Goal: Transaction & Acquisition: Book appointment/travel/reservation

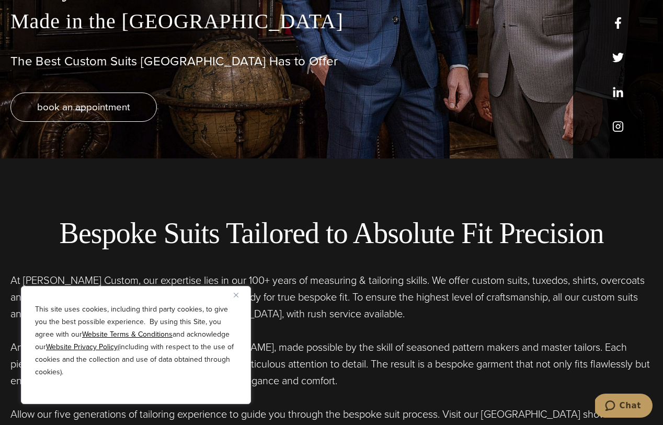
scroll to position [266, 0]
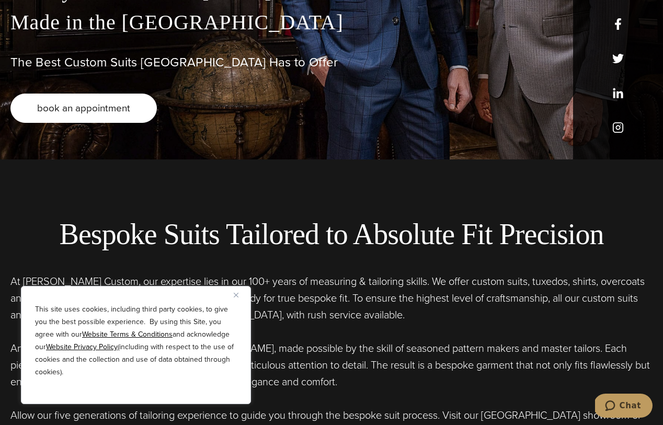
click at [76, 110] on span "book an appointment" at bounding box center [83, 107] width 93 height 15
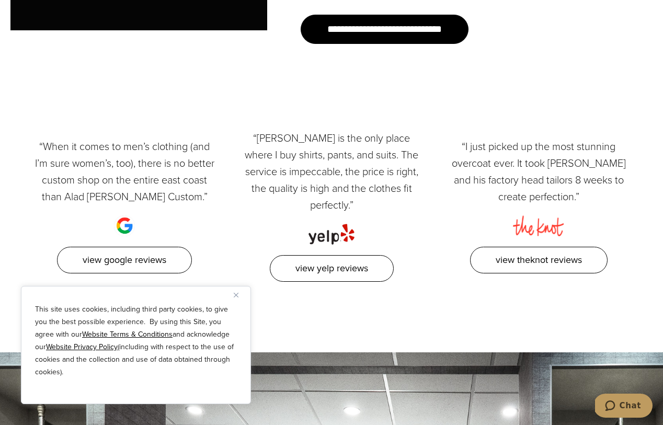
scroll to position [1235, 0]
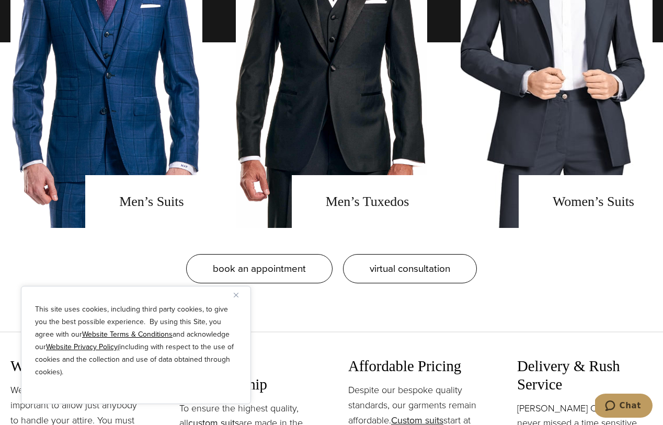
scroll to position [923, 0]
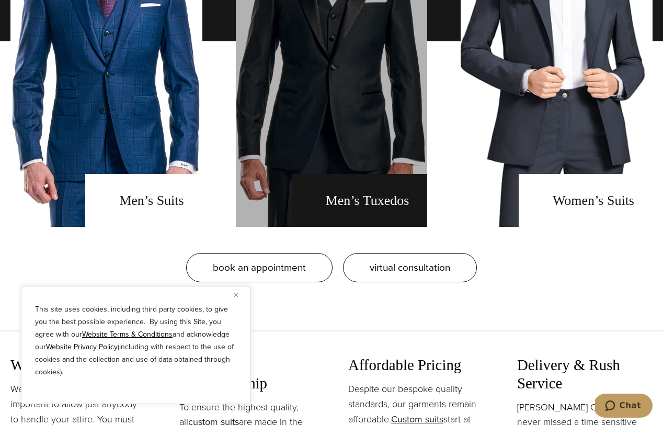
click at [366, 202] on link "men's tuxedos" at bounding box center [332, 41] width 192 height 371
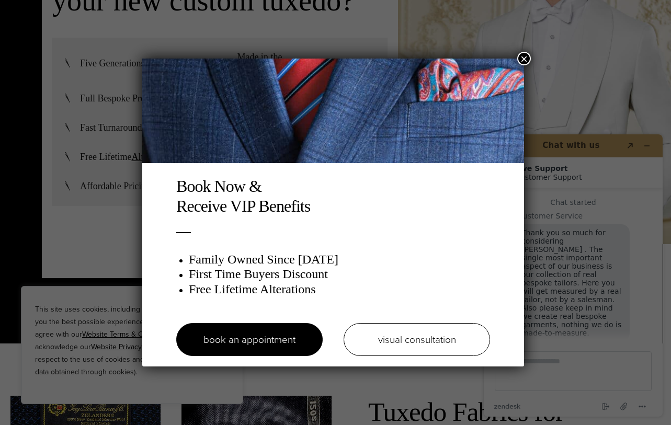
click at [525, 58] on button "×" at bounding box center [524, 59] width 14 height 14
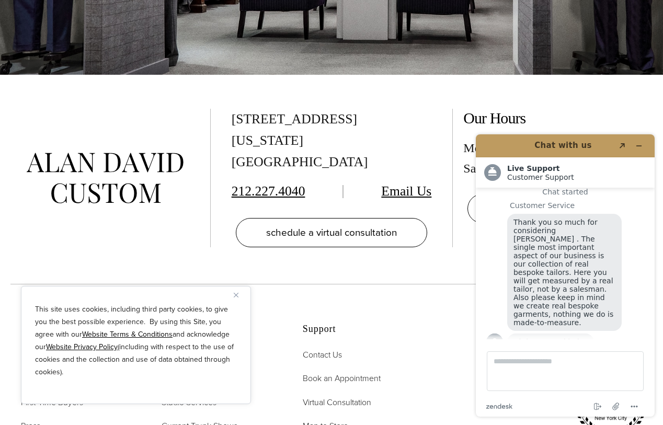
scroll to position [6028, 0]
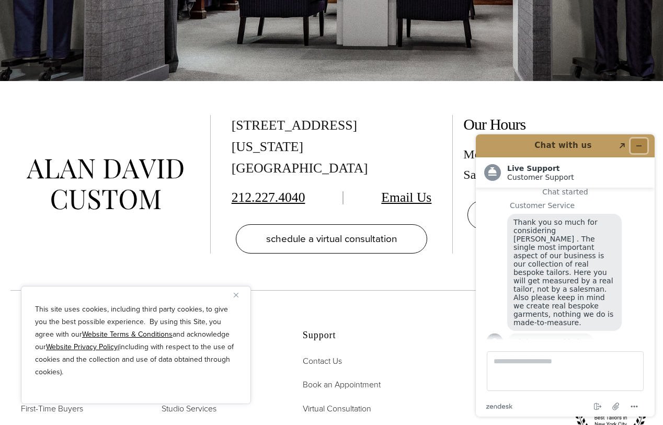
click at [638, 146] on icon "Minimize widget" at bounding box center [639, 146] width 5 height 0
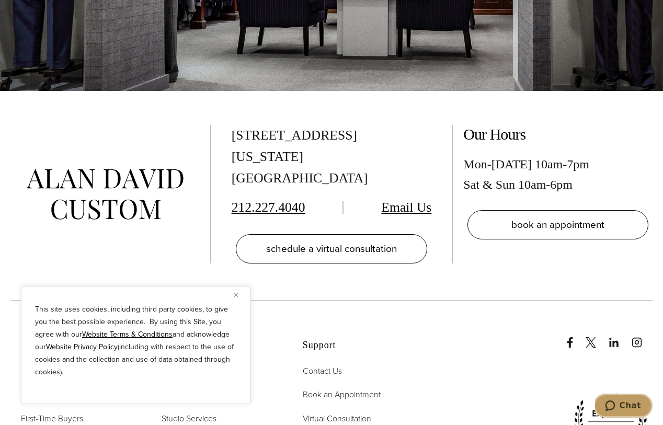
scroll to position [6025, 0]
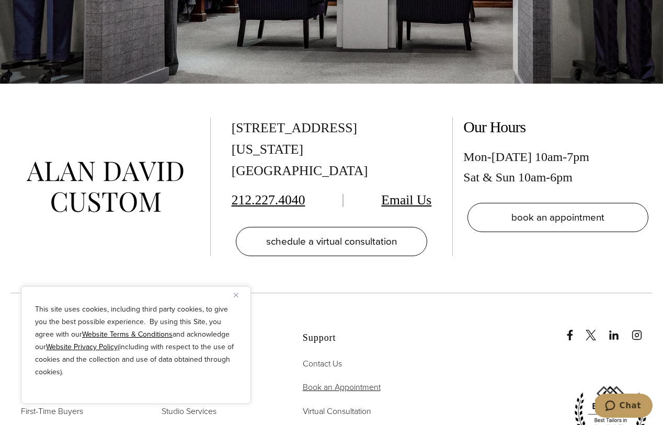
click at [351, 381] on span "Book an Appointment" at bounding box center [342, 387] width 78 height 12
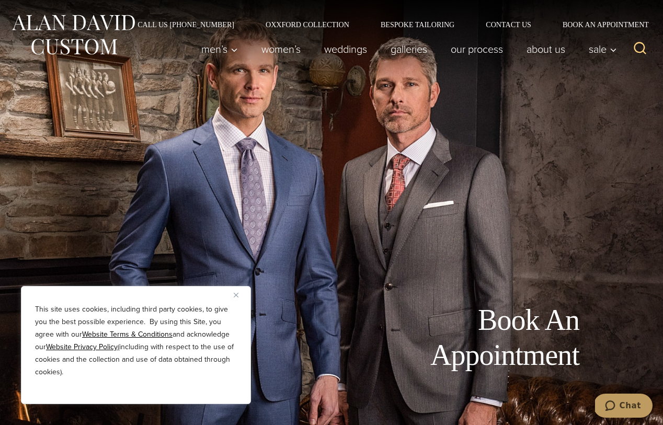
click at [235, 293] on img "Close" at bounding box center [236, 295] width 5 height 5
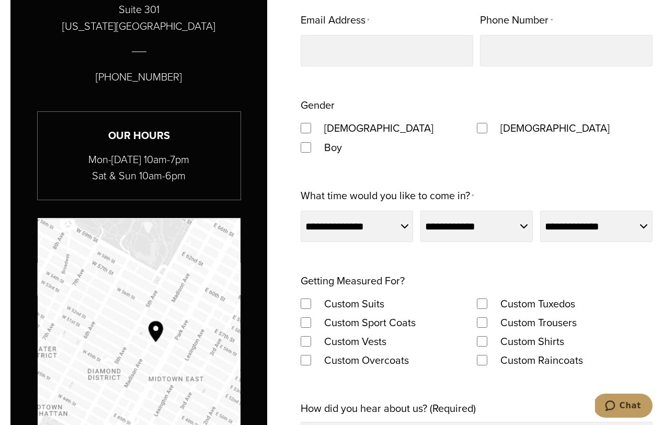
scroll to position [670, 0]
